Goal: Task Accomplishment & Management: Use online tool/utility

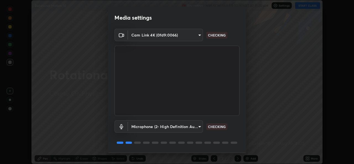
scroll to position [17, 0]
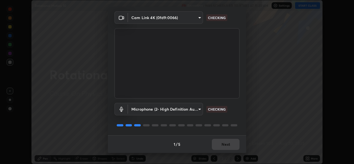
click at [222, 143] on div "1 / 5 Next" at bounding box center [177, 144] width 138 height 18
click at [220, 145] on div "1 / 5 Next" at bounding box center [177, 144] width 138 height 18
click at [222, 145] on div "1 / 5 Next" at bounding box center [177, 144] width 138 height 18
click at [220, 144] on div "1 / 5 Next" at bounding box center [177, 144] width 138 height 18
click at [222, 144] on div "1 / 5 Next" at bounding box center [177, 144] width 138 height 18
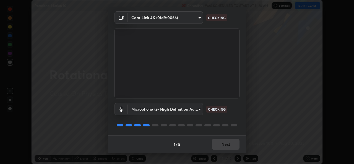
click at [224, 144] on div "1 / 5 Next" at bounding box center [177, 144] width 138 height 18
click at [225, 145] on div "1 / 5 Next" at bounding box center [177, 144] width 138 height 18
click at [225, 144] on div "1 / 5 Next" at bounding box center [177, 144] width 138 height 18
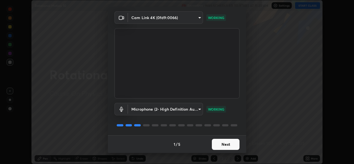
click at [226, 146] on button "Next" at bounding box center [226, 144] width 28 height 11
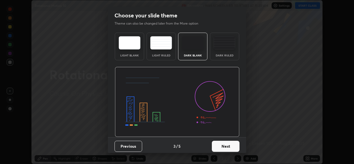
click at [227, 145] on button "Next" at bounding box center [226, 146] width 28 height 11
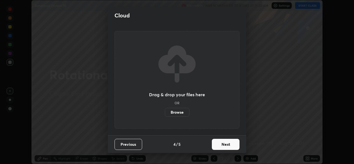
click at [228, 146] on button "Next" at bounding box center [226, 144] width 28 height 11
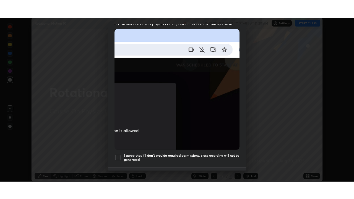
scroll to position [121, 0]
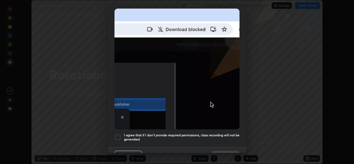
click at [131, 138] on h5 "I agree that if I don't provide required permissions, class recording will not …" at bounding box center [181, 137] width 115 height 9
click at [215, 151] on button "Done" at bounding box center [226, 156] width 28 height 11
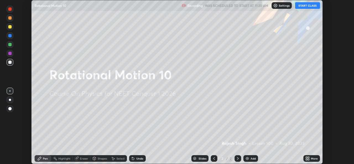
click at [307, 159] on icon at bounding box center [305, 159] width 1 height 1
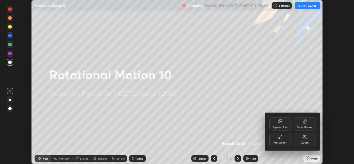
click at [278, 143] on div "Full screen" at bounding box center [280, 142] width 14 height 3
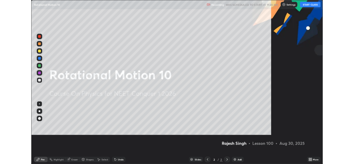
scroll to position [199, 354]
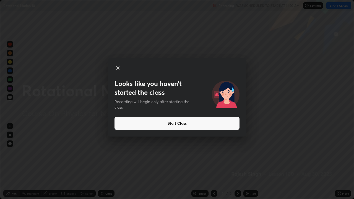
click at [152, 121] on button "Start Class" at bounding box center [176, 123] width 125 height 13
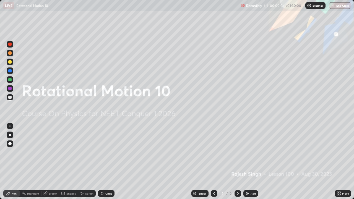
click at [339, 164] on icon at bounding box center [339, 192] width 1 height 1
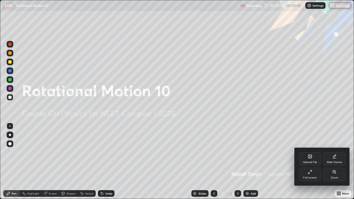
click at [313, 155] on div "Upload File" at bounding box center [310, 158] width 22 height 13
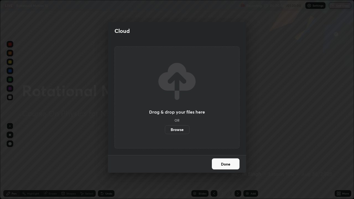
click at [186, 130] on label "Browse" at bounding box center [177, 129] width 25 height 9
click at [165, 130] on input "Browse" at bounding box center [165, 129] width 0 height 9
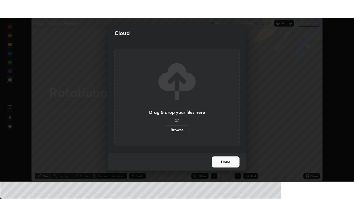
scroll to position [27456, 27266]
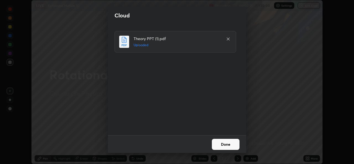
click at [225, 145] on button "Done" at bounding box center [226, 144] width 28 height 11
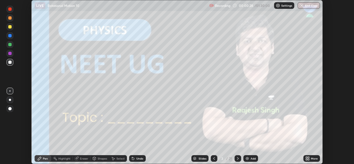
click at [306, 157] on icon at bounding box center [305, 157] width 1 height 1
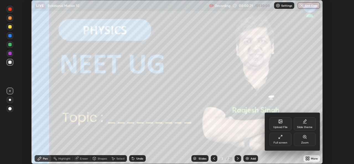
click at [283, 141] on div "Full screen" at bounding box center [280, 142] width 14 height 3
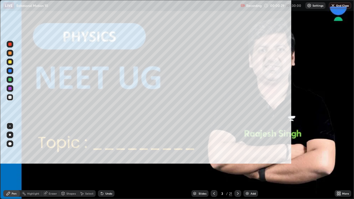
scroll to position [199, 354]
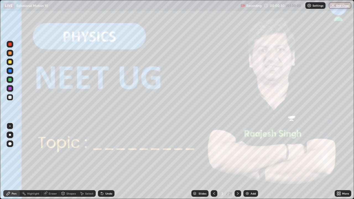
click at [250, 164] on div "Add" at bounding box center [250, 193] width 15 height 7
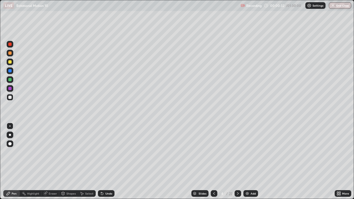
click at [214, 164] on icon at bounding box center [214, 193] width 4 height 4
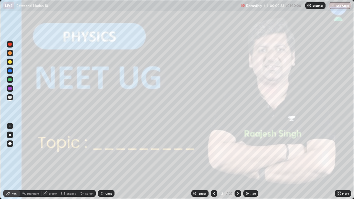
click at [237, 164] on icon at bounding box center [238, 193] width 2 height 3
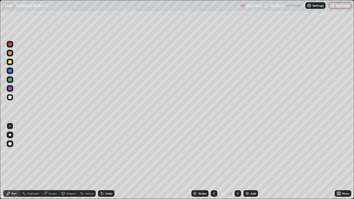
click at [237, 164] on icon at bounding box center [238, 193] width 2 height 3
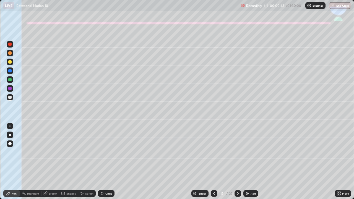
click at [10, 135] on div at bounding box center [10, 135] width 2 height 2
click at [7, 61] on div at bounding box center [10, 62] width 7 height 7
click at [107, 164] on div "Undo" at bounding box center [108, 193] width 7 height 3
click at [10, 62] on div at bounding box center [9, 61] width 3 height 3
click at [86, 164] on div "Select" at bounding box center [89, 193] width 8 height 3
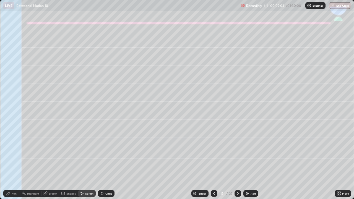
click at [70, 164] on div "Shapes" at bounding box center [70, 193] width 9 height 3
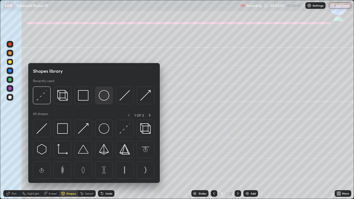
click at [104, 96] on img at bounding box center [104, 95] width 10 height 10
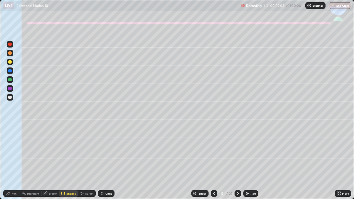
click at [70, 164] on div "Shapes" at bounding box center [70, 193] width 9 height 3
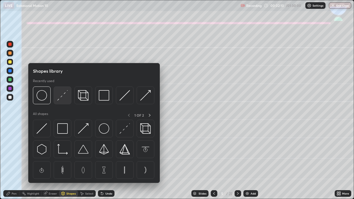
click at [61, 96] on img at bounding box center [62, 95] width 10 height 10
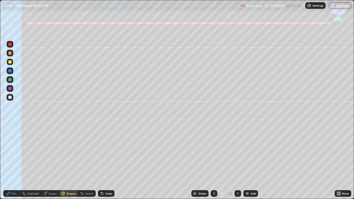
click at [9, 53] on div at bounding box center [9, 52] width 3 height 3
click at [69, 164] on div "Shapes" at bounding box center [70, 193] width 9 height 3
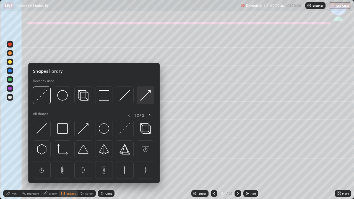
click at [145, 94] on img at bounding box center [145, 95] width 10 height 10
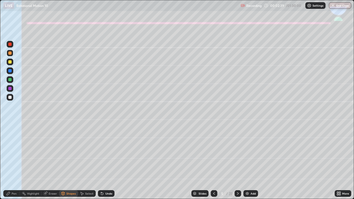
click at [14, 164] on div "Pen" at bounding box center [14, 193] width 5 height 3
click at [11, 80] on div at bounding box center [9, 79] width 3 height 3
click at [83, 164] on icon at bounding box center [82, 193] width 4 height 4
click at [69, 164] on div "Shapes" at bounding box center [70, 193] width 9 height 3
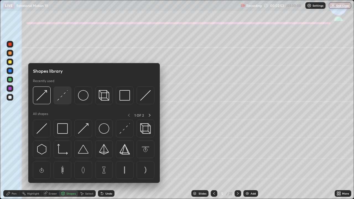
click at [60, 94] on img at bounding box center [62, 95] width 10 height 10
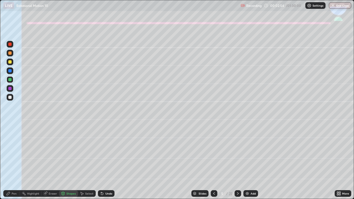
click at [10, 62] on div at bounding box center [9, 61] width 3 height 3
click at [12, 164] on div "Pen" at bounding box center [14, 193] width 5 height 3
click at [10, 79] on div at bounding box center [9, 79] width 3 height 3
click at [10, 54] on div at bounding box center [9, 52] width 3 height 3
click at [70, 164] on div "Shapes" at bounding box center [70, 193] width 9 height 3
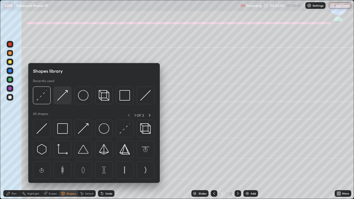
click at [62, 94] on img at bounding box center [62, 95] width 10 height 10
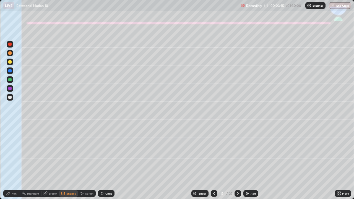
click at [16, 164] on div "Pen" at bounding box center [11, 193] width 17 height 7
click at [11, 62] on div at bounding box center [9, 61] width 3 height 3
click at [10, 96] on div at bounding box center [9, 97] width 3 height 3
click at [102, 164] on icon at bounding box center [102, 194] width 2 height 2
click at [104, 164] on div "Undo" at bounding box center [106, 193] width 17 height 7
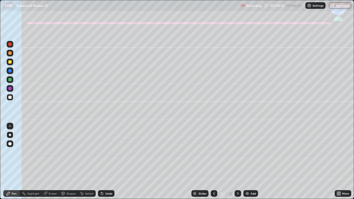
click at [103, 164] on icon at bounding box center [102, 193] width 4 height 4
click at [104, 164] on div "Undo" at bounding box center [106, 193] width 17 height 7
click at [106, 164] on div "Undo" at bounding box center [108, 193] width 7 height 3
click at [103, 164] on icon at bounding box center [102, 193] width 4 height 4
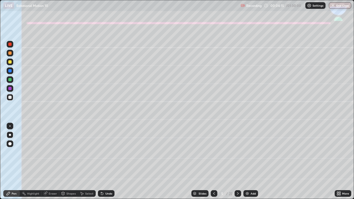
click at [103, 164] on icon at bounding box center [102, 193] width 4 height 4
click at [101, 164] on icon at bounding box center [102, 194] width 2 height 2
click at [11, 63] on div at bounding box center [9, 61] width 3 height 3
click at [70, 164] on div "Shapes" at bounding box center [70, 193] width 9 height 3
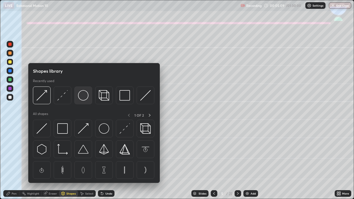
click at [81, 97] on img at bounding box center [83, 95] width 10 height 10
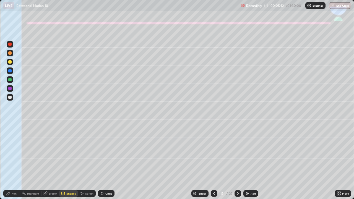
click at [71, 164] on div "Shapes" at bounding box center [70, 193] width 9 height 3
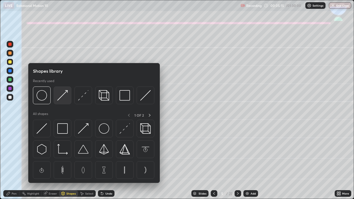
click at [64, 95] on img at bounding box center [62, 95] width 10 height 10
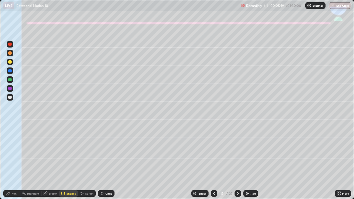
click at [72, 164] on div "Shapes" at bounding box center [70, 193] width 9 height 3
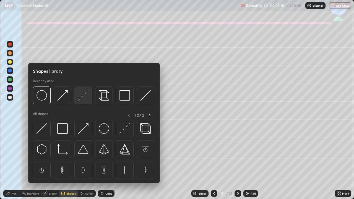
click at [86, 94] on img at bounding box center [83, 95] width 10 height 10
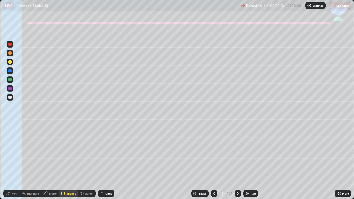
click at [12, 164] on div "Pen" at bounding box center [11, 193] width 17 height 7
click at [9, 99] on div at bounding box center [9, 97] width 3 height 3
click at [10, 63] on div at bounding box center [9, 61] width 3 height 3
click at [107, 164] on div "Undo" at bounding box center [108, 193] width 7 height 3
click at [237, 164] on icon at bounding box center [237, 193] width 4 height 4
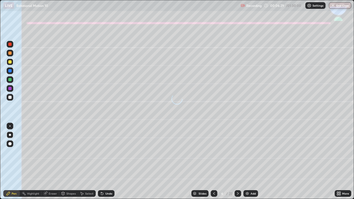
click at [9, 97] on div at bounding box center [9, 97] width 3 height 3
click at [103, 164] on div "Undo" at bounding box center [106, 193] width 17 height 7
click at [106, 164] on div "Undo" at bounding box center [108, 193] width 7 height 3
click at [105, 164] on div "Undo" at bounding box center [108, 193] width 7 height 3
click at [213, 164] on icon at bounding box center [214, 193] width 4 height 4
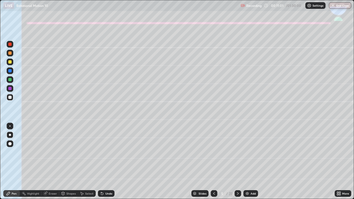
click at [239, 164] on div at bounding box center [237, 193] width 7 height 7
click at [73, 164] on div "Shapes" at bounding box center [70, 193] width 9 height 3
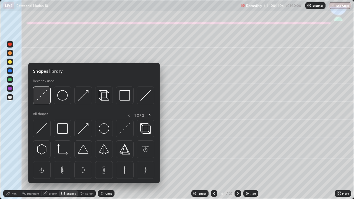
click at [44, 95] on img at bounding box center [41, 95] width 10 height 10
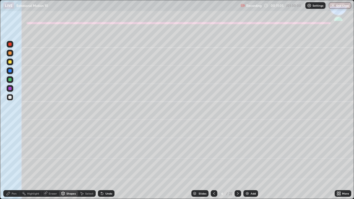
click at [10, 90] on div at bounding box center [10, 88] width 7 height 7
click at [13, 164] on div "Pen" at bounding box center [14, 193] width 5 height 3
click at [11, 63] on div at bounding box center [9, 61] width 3 height 3
click at [64, 164] on div "Shapes" at bounding box center [68, 193] width 19 height 7
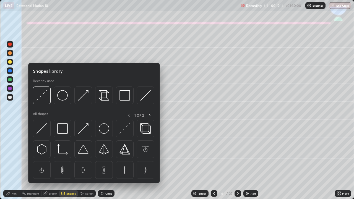
click at [12, 123] on div at bounding box center [10, 114] width 9 height 148
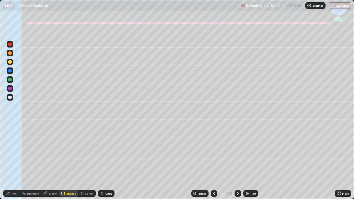
click at [10, 54] on div at bounding box center [9, 52] width 3 height 3
click at [72, 164] on div "Shapes" at bounding box center [70, 193] width 9 height 3
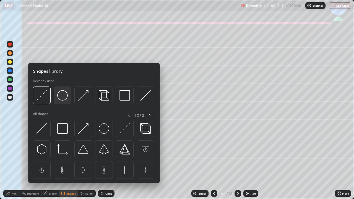
click at [59, 96] on img at bounding box center [62, 95] width 10 height 10
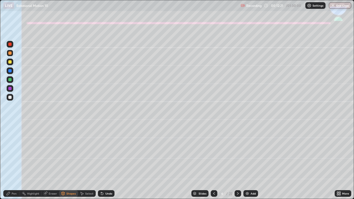
click at [12, 164] on div "Pen" at bounding box center [14, 193] width 5 height 3
click at [71, 164] on div "Shapes" at bounding box center [68, 193] width 19 height 7
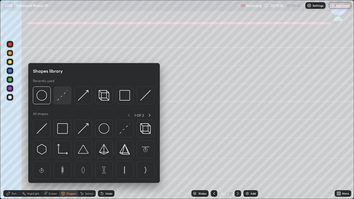
click at [63, 98] on img at bounding box center [62, 95] width 10 height 10
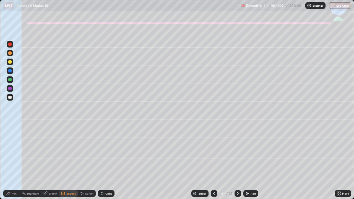
click at [12, 164] on div "Pen" at bounding box center [14, 193] width 5 height 3
click at [106, 164] on div "Undo" at bounding box center [108, 193] width 7 height 3
click at [104, 164] on div "Undo" at bounding box center [106, 193] width 17 height 7
click at [102, 164] on div "Undo" at bounding box center [106, 193] width 17 height 7
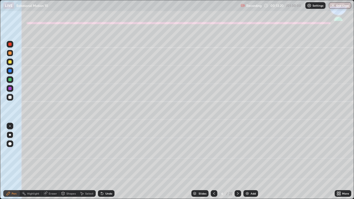
click at [9, 99] on div at bounding box center [9, 97] width 3 height 3
click at [9, 97] on div at bounding box center [9, 97] width 3 height 3
click at [237, 164] on icon at bounding box center [237, 193] width 4 height 4
click at [7, 64] on div at bounding box center [10, 62] width 7 height 7
click at [9, 96] on div at bounding box center [9, 97] width 3 height 3
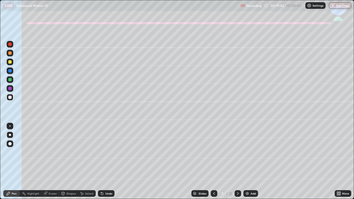
click at [103, 164] on icon at bounding box center [102, 193] width 4 height 4
click at [105, 164] on div "Undo" at bounding box center [108, 193] width 7 height 3
click at [104, 164] on div "Undo" at bounding box center [106, 193] width 17 height 7
click at [8, 80] on div at bounding box center [10, 79] width 7 height 7
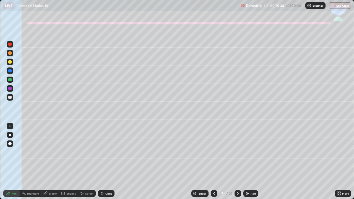
click at [106, 164] on div "Undo" at bounding box center [108, 193] width 7 height 3
click at [108, 164] on div "Undo" at bounding box center [108, 193] width 7 height 3
click at [52, 164] on div "Eraser" at bounding box center [53, 193] width 8 height 3
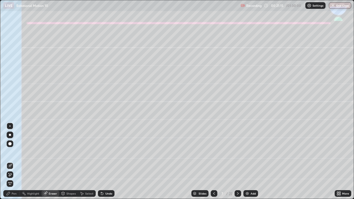
click at [12, 164] on div "Pen" at bounding box center [14, 193] width 5 height 3
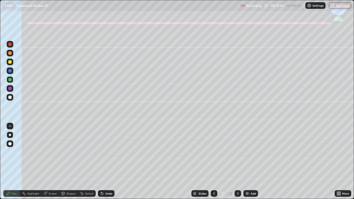
click at [48, 164] on div "Eraser" at bounding box center [50, 193] width 18 height 7
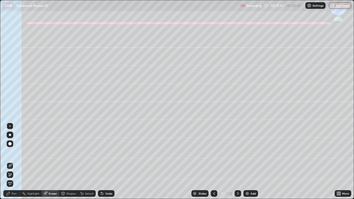
click at [12, 164] on div "Pen" at bounding box center [14, 193] width 5 height 3
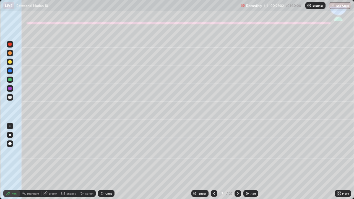
click at [104, 164] on div "Undo" at bounding box center [106, 193] width 17 height 7
click at [8, 73] on div at bounding box center [10, 70] width 7 height 7
click at [67, 164] on div "Shapes" at bounding box center [68, 193] width 19 height 7
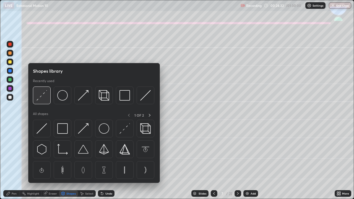
click at [43, 97] on img at bounding box center [41, 95] width 10 height 10
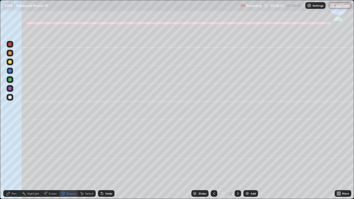
click at [12, 89] on div at bounding box center [10, 88] width 7 height 7
click at [9, 98] on div at bounding box center [9, 97] width 3 height 3
click at [9, 53] on div at bounding box center [9, 52] width 3 height 3
click at [14, 164] on div "Pen" at bounding box center [11, 193] width 17 height 7
click at [106, 164] on div "Undo" at bounding box center [106, 193] width 17 height 7
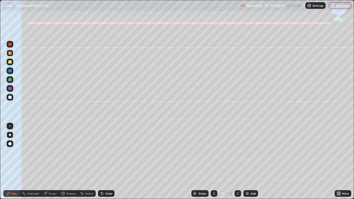
click at [9, 79] on div at bounding box center [9, 79] width 3 height 3
click at [238, 164] on icon at bounding box center [237, 193] width 4 height 4
click at [10, 54] on div at bounding box center [9, 52] width 3 height 3
click at [9, 79] on div at bounding box center [9, 79] width 3 height 3
click at [105, 164] on div "Undo" at bounding box center [108, 193] width 7 height 3
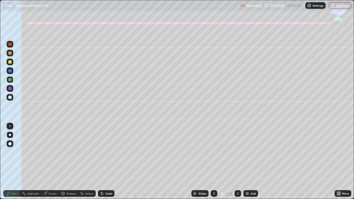
click at [105, 164] on div "Undo" at bounding box center [108, 193] width 7 height 3
click at [9, 53] on div at bounding box center [9, 52] width 3 height 3
click at [10, 80] on div at bounding box center [9, 79] width 3 height 3
click at [10, 56] on div at bounding box center [10, 53] width 7 height 7
click at [10, 96] on div at bounding box center [9, 97] width 3 height 3
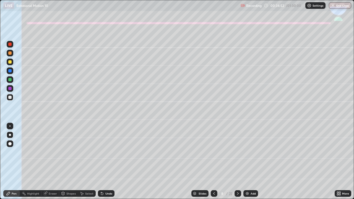
click at [11, 78] on div at bounding box center [9, 79] width 3 height 3
click at [237, 164] on icon at bounding box center [237, 193] width 4 height 4
click at [10, 53] on div at bounding box center [9, 52] width 3 height 3
click at [107, 164] on div "Undo" at bounding box center [108, 193] width 7 height 3
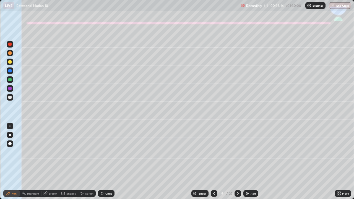
click at [105, 164] on div "Undo" at bounding box center [108, 193] width 7 height 3
click at [108, 164] on div "Undo" at bounding box center [108, 193] width 7 height 3
click at [10, 99] on div at bounding box center [9, 97] width 3 height 3
click at [10, 80] on div at bounding box center [9, 79] width 3 height 3
click at [211, 164] on div at bounding box center [213, 193] width 7 height 7
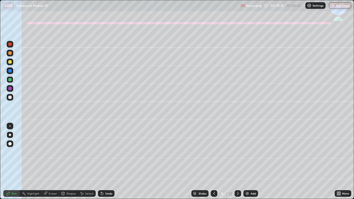
click at [212, 164] on icon at bounding box center [214, 193] width 4 height 4
click at [238, 164] on icon at bounding box center [237, 193] width 4 height 4
click at [237, 164] on icon at bounding box center [237, 193] width 4 height 4
click at [9, 97] on div at bounding box center [9, 97] width 3 height 3
click at [53, 164] on div "Eraser" at bounding box center [53, 193] width 8 height 3
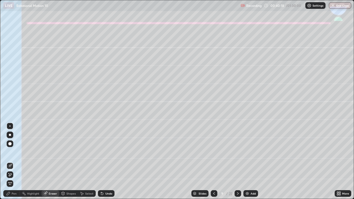
click at [16, 164] on div "Pen" at bounding box center [14, 193] width 5 height 3
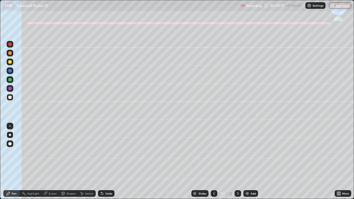
click at [11, 51] on div at bounding box center [9, 52] width 3 height 3
click at [9, 95] on div at bounding box center [10, 97] width 7 height 7
click at [108, 164] on div "Undo" at bounding box center [108, 193] width 7 height 3
click at [238, 164] on icon at bounding box center [237, 193] width 4 height 4
click at [11, 54] on div at bounding box center [10, 53] width 7 height 7
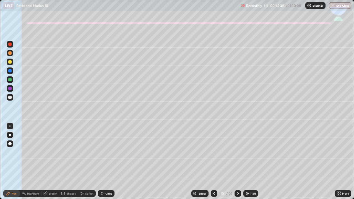
click at [103, 164] on div "Undo" at bounding box center [106, 193] width 17 height 7
click at [103, 164] on div "Undo" at bounding box center [105, 193] width 19 height 11
click at [11, 98] on div at bounding box center [9, 97] width 3 height 3
click at [109, 164] on div "Undo" at bounding box center [106, 193] width 17 height 7
click at [107, 164] on div "Undo" at bounding box center [106, 193] width 17 height 7
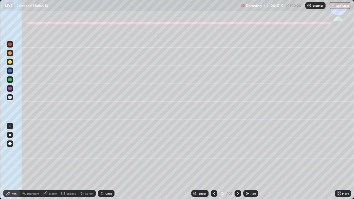
click at [106, 164] on div "Undo" at bounding box center [108, 193] width 7 height 3
click at [103, 164] on icon at bounding box center [102, 193] width 4 height 4
click at [104, 164] on div "Undo" at bounding box center [106, 193] width 17 height 7
click at [70, 164] on div "Shapes" at bounding box center [70, 193] width 9 height 3
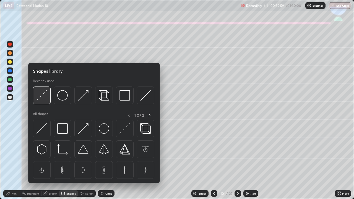
click at [44, 96] on img at bounding box center [41, 95] width 10 height 10
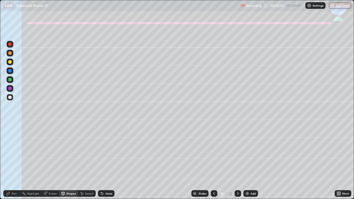
click at [11, 80] on div at bounding box center [9, 79] width 3 height 3
click at [10, 164] on div "Pen" at bounding box center [11, 193] width 17 height 7
click at [10, 54] on div at bounding box center [9, 52] width 3 height 3
click at [108, 164] on div "Undo" at bounding box center [106, 193] width 17 height 7
click at [71, 164] on div "Shapes" at bounding box center [68, 193] width 19 height 7
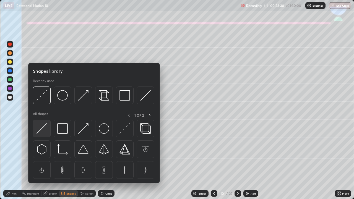
click at [39, 125] on img at bounding box center [41, 128] width 10 height 10
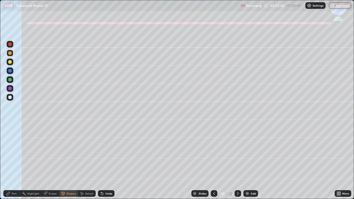
click at [12, 79] on div at bounding box center [10, 79] width 7 height 7
click at [16, 164] on div "Pen" at bounding box center [14, 193] width 5 height 3
click at [107, 164] on div "Undo" at bounding box center [106, 193] width 17 height 7
click at [9, 96] on div at bounding box center [9, 97] width 3 height 3
click at [238, 164] on icon at bounding box center [237, 193] width 4 height 4
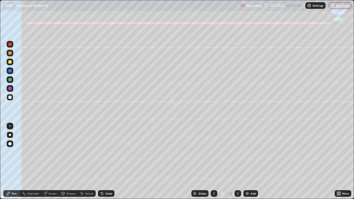
click at [9, 61] on div at bounding box center [9, 61] width 3 height 3
click at [70, 164] on div "Shapes" at bounding box center [68, 193] width 19 height 11
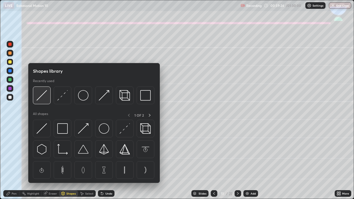
click at [45, 95] on img at bounding box center [41, 95] width 10 height 10
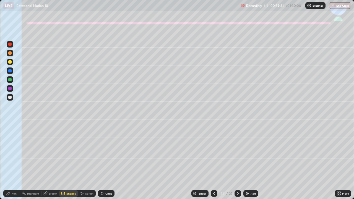
click at [10, 164] on icon at bounding box center [8, 193] width 4 height 4
click at [7, 98] on div at bounding box center [10, 97] width 7 height 7
click at [105, 164] on div "Undo" at bounding box center [108, 193] width 7 height 3
click at [109, 164] on div "Undo" at bounding box center [105, 193] width 19 height 11
click at [338, 4] on button "End Class" at bounding box center [339, 5] width 22 height 7
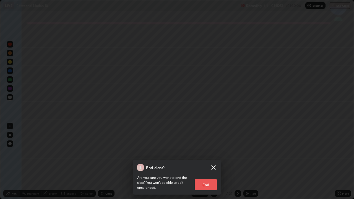
click at [211, 164] on button "End" at bounding box center [205, 184] width 22 height 11
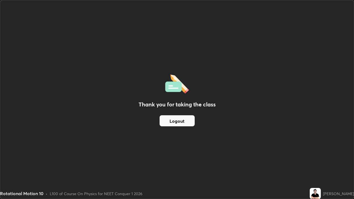
click at [175, 121] on button "Logout" at bounding box center [176, 120] width 35 height 11
click at [231, 164] on div "Rotational Motion 10 • L100 of Course On Physics for NEET Conquer 1 2026" at bounding box center [153, 193] width 307 height 11
click at [190, 122] on button "Logout" at bounding box center [176, 120] width 35 height 11
